Goal: Task Accomplishment & Management: Use online tool/utility

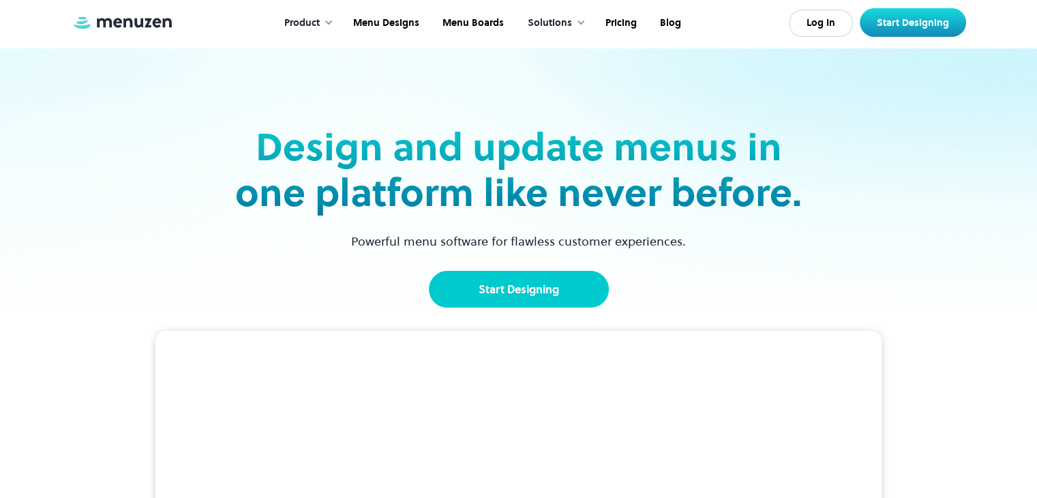
click at [492, 296] on link "Start Designing" at bounding box center [519, 289] width 180 height 37
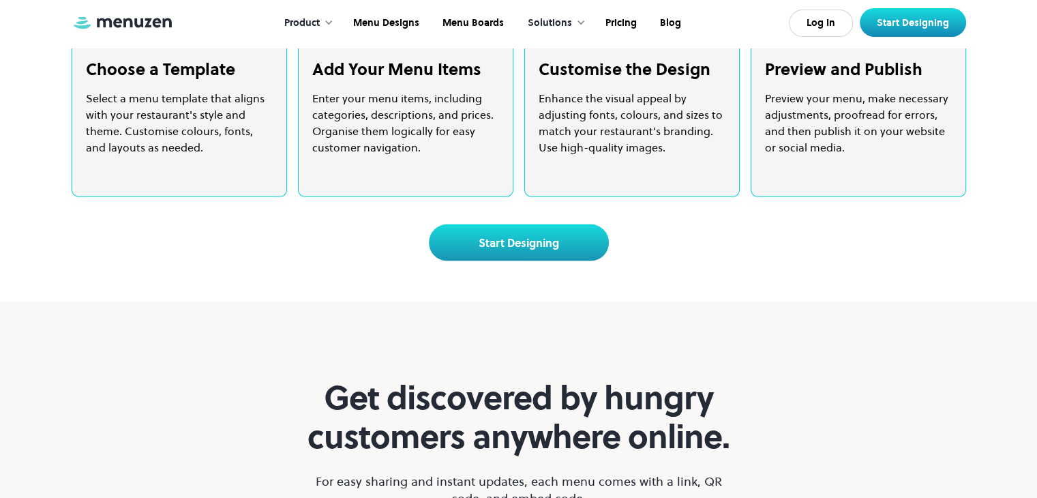
scroll to position [2795, 0]
